Goal: Find contact information: Find contact information

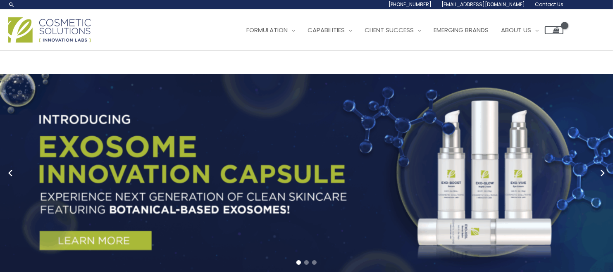
click at [549, 5] on span "Contact Us" at bounding box center [548, 4] width 28 height 7
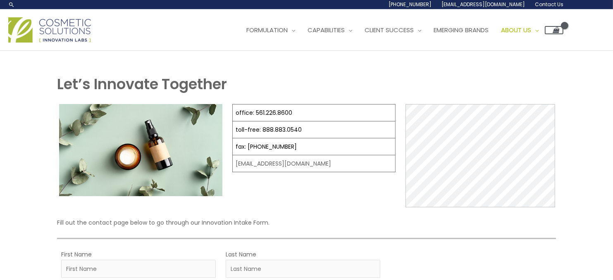
select select
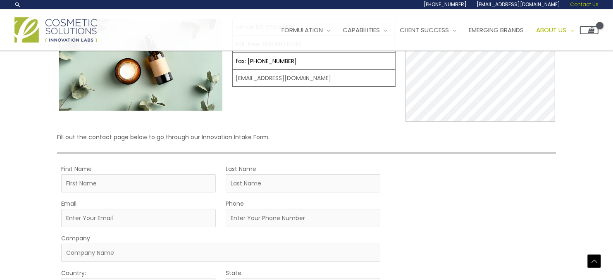
scroll to position [16, 0]
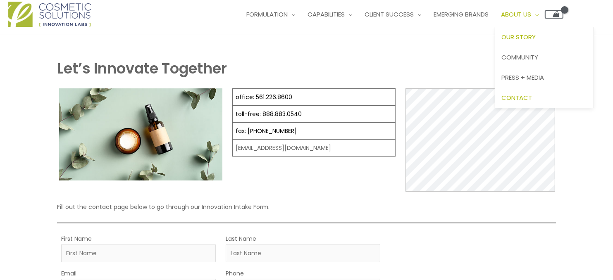
click at [532, 37] on span "Our Story" at bounding box center [518, 37] width 34 height 9
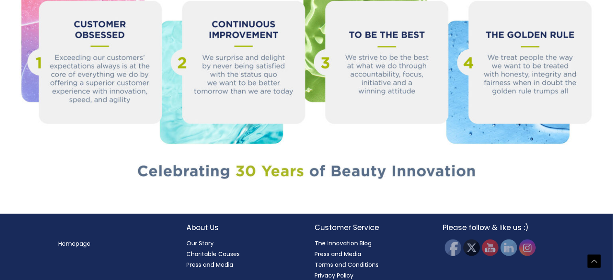
scroll to position [942, 0]
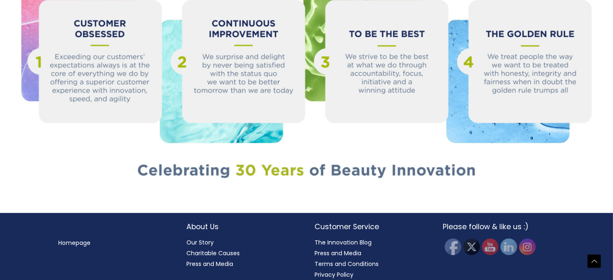
click at [221, 260] on link "Press and Media" at bounding box center [210, 264] width 47 height 8
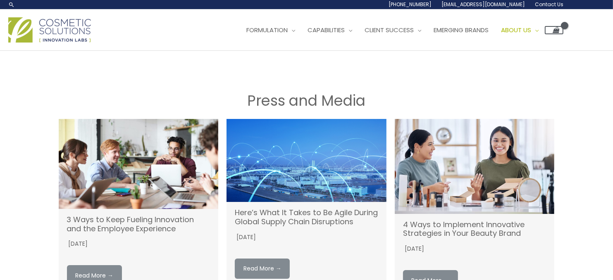
click at [539, 3] on span "Contact Us" at bounding box center [548, 4] width 28 height 7
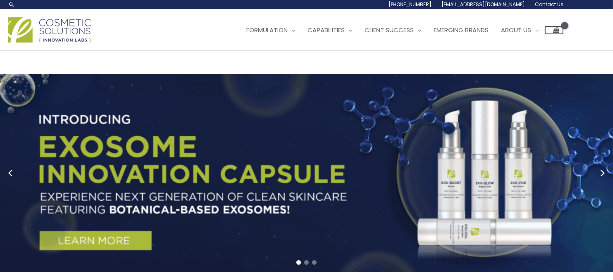
click at [547, 4] on span "Contact Us" at bounding box center [548, 4] width 28 height 7
